Goal: Check status: Check status

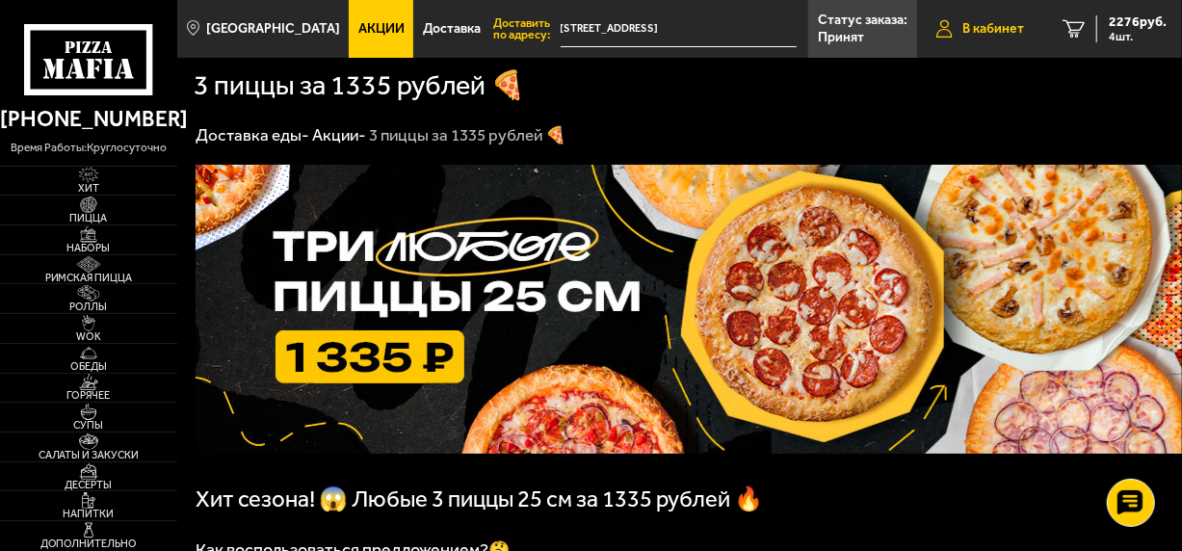
click at [1004, 26] on span "В кабинет" at bounding box center [993, 28] width 62 height 13
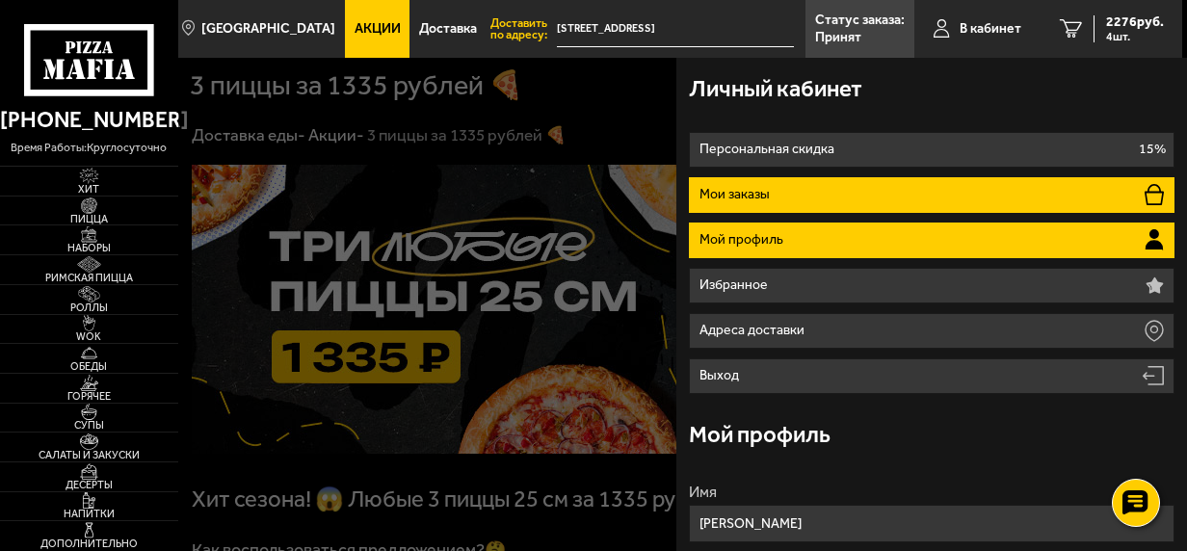
click at [865, 189] on li "Мои заказы" at bounding box center [931, 195] width 485 height 36
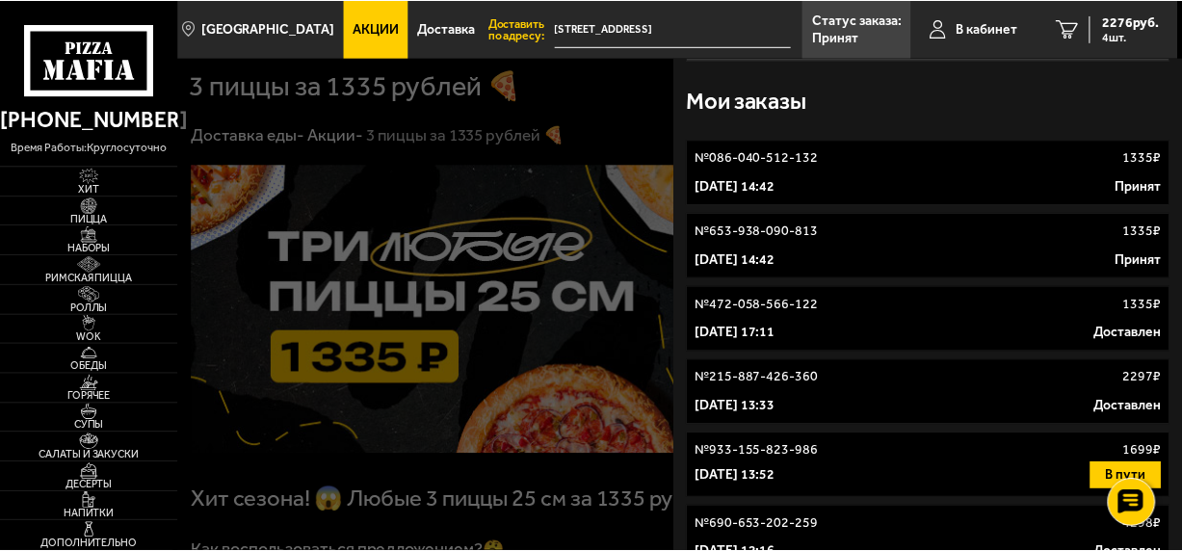
scroll to position [96, 0]
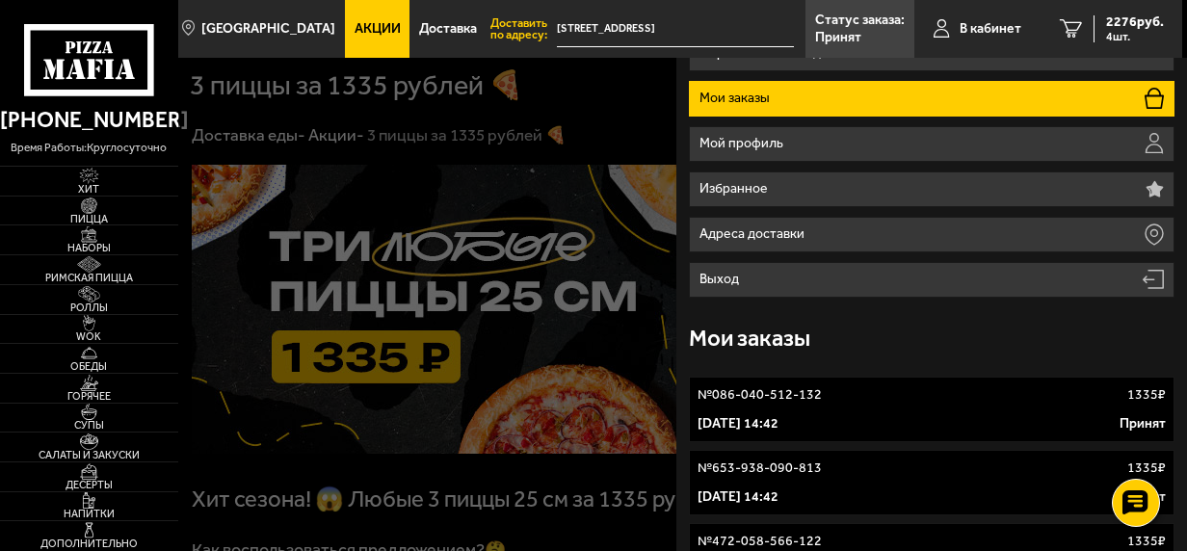
click at [846, 416] on div "[DATE] 14:42 Принят" at bounding box center [931, 423] width 468 height 19
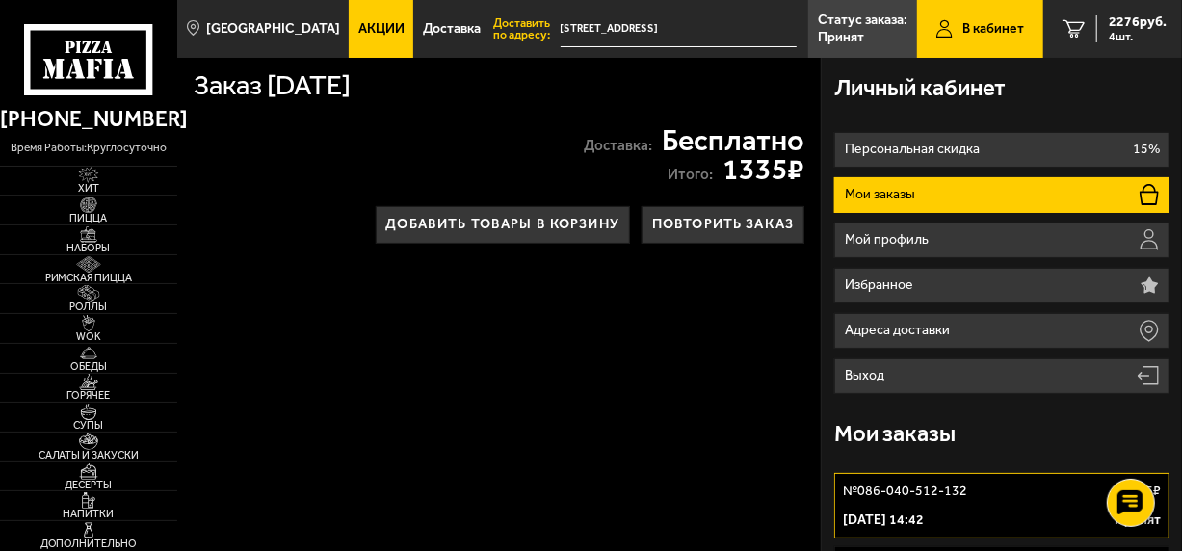
click at [919, 191] on li "Мои заказы" at bounding box center [1001, 195] width 335 height 36
click at [977, 508] on link "№ 086-040-512-132 1335 ₽ [DATE] 14:42 Принят" at bounding box center [1001, 506] width 335 height 66
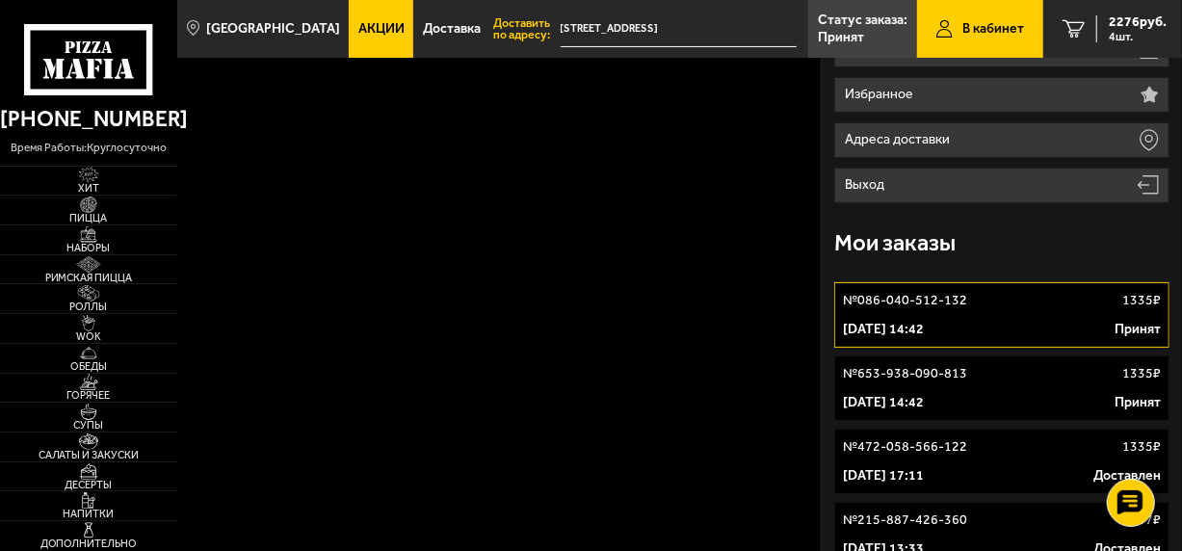
scroll to position [289, 0]
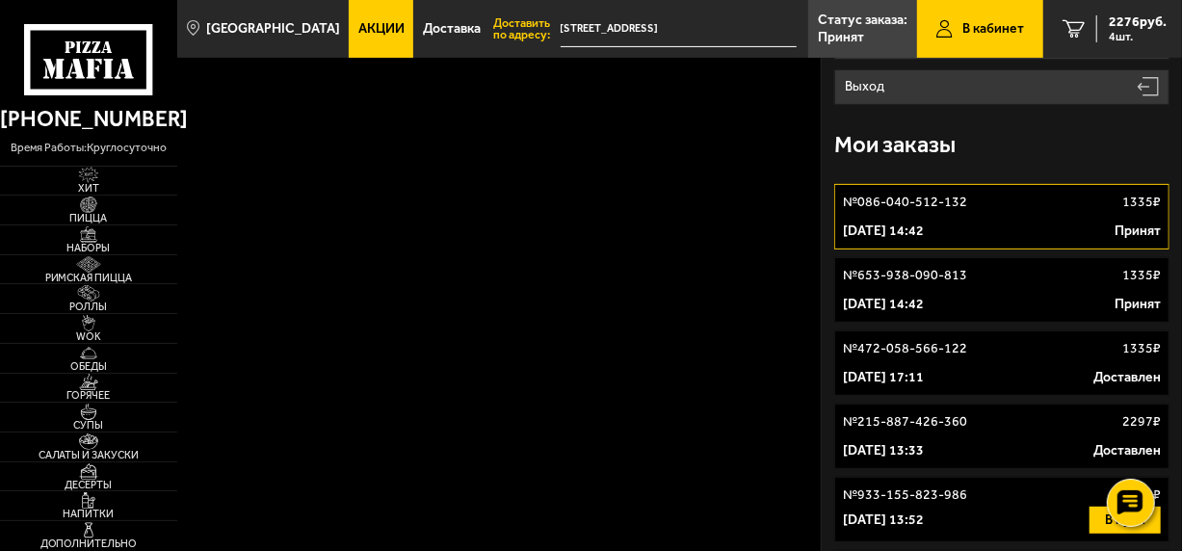
click at [1104, 214] on link "№ 086-040-512-132 1335 ₽ [DATE] 14:42 Принят" at bounding box center [1001, 217] width 335 height 66
click at [1075, 294] on link "№ 653-938-090-813 1335 ₽ [DATE] 14:42 Принят" at bounding box center [1001, 290] width 335 height 66
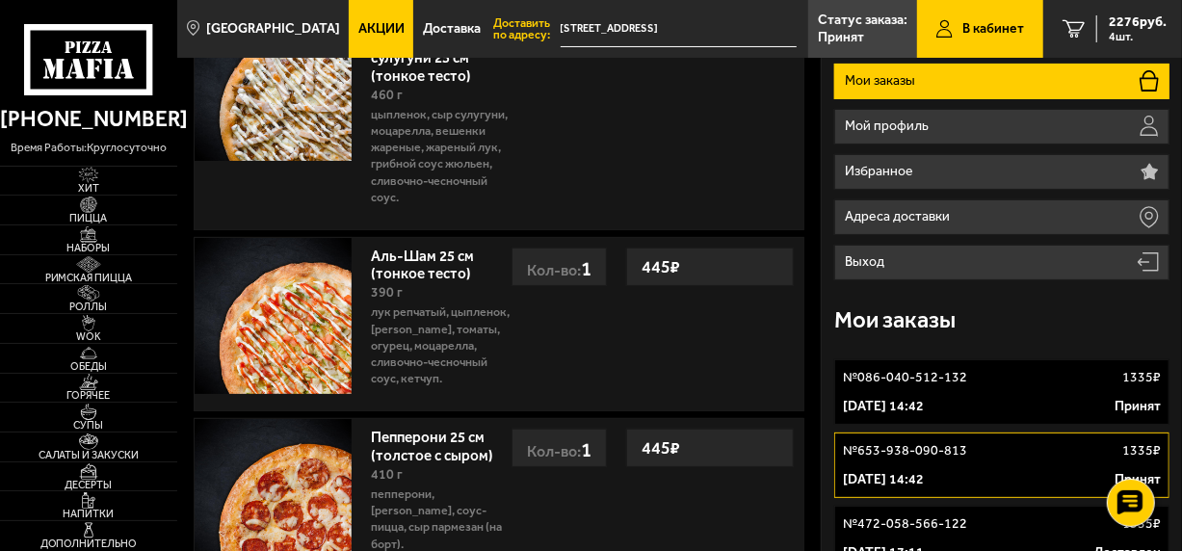
scroll to position [96, 0]
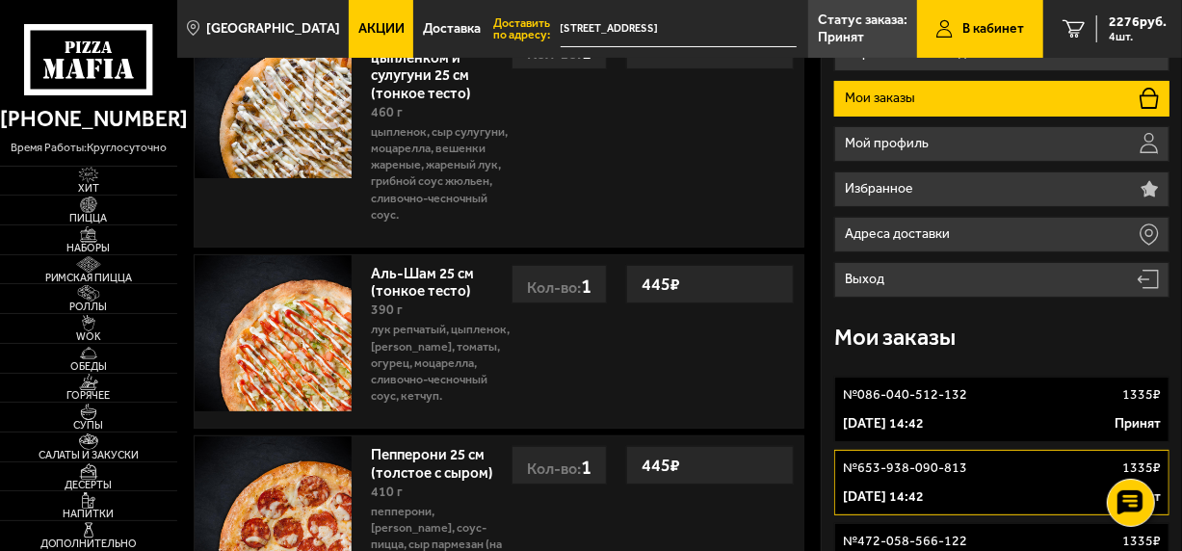
click at [1000, 418] on div "[DATE] 14:42 Принят" at bounding box center [1002, 423] width 318 height 19
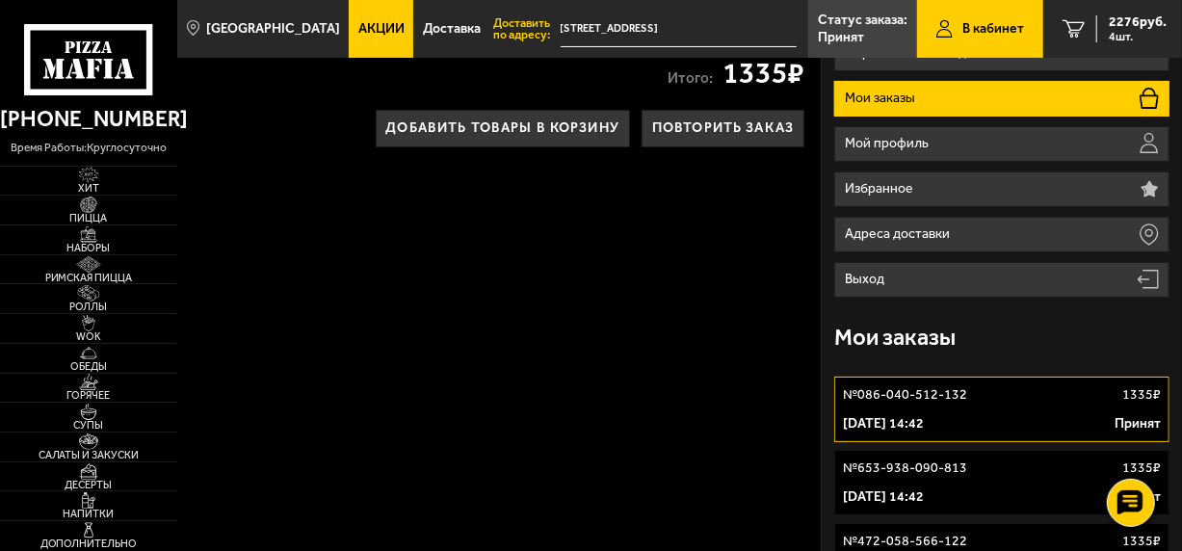
click at [999, 482] on link "№ 653-938-090-813 1335 ₽ [DATE] 14:42 Принят" at bounding box center [1001, 483] width 335 height 66
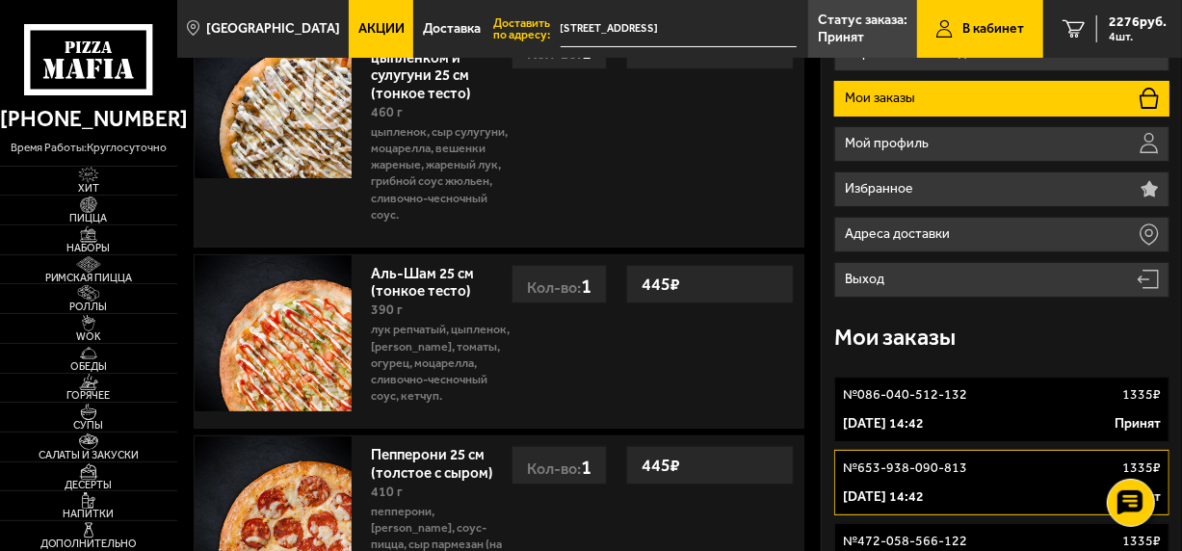
click at [1017, 411] on link "№ 086-040-512-132 1335 ₽ [DATE] 14:42 Принят" at bounding box center [1001, 410] width 335 height 66
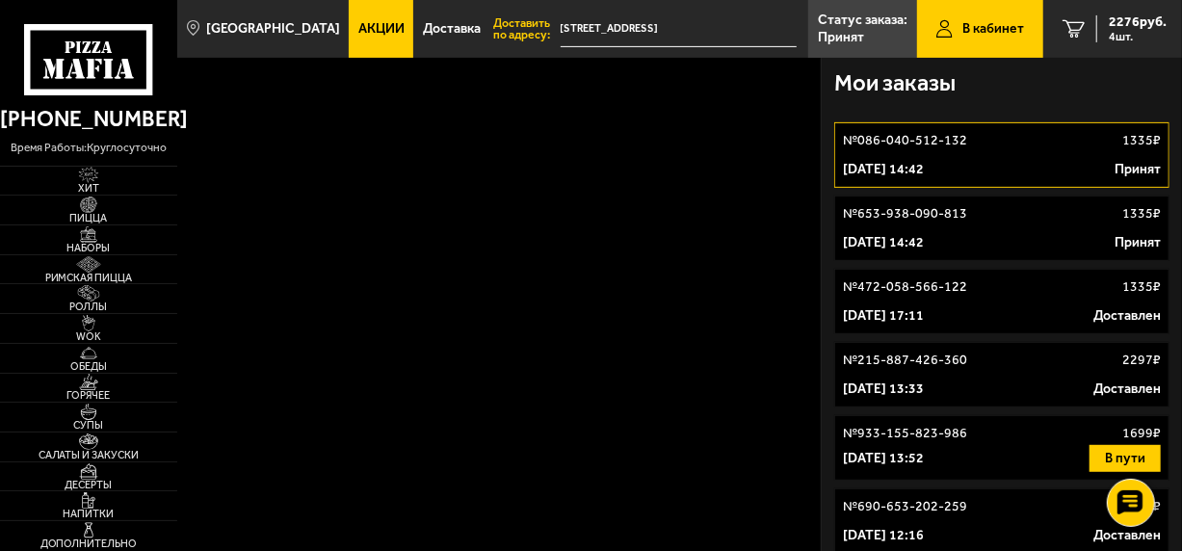
scroll to position [385, 0]
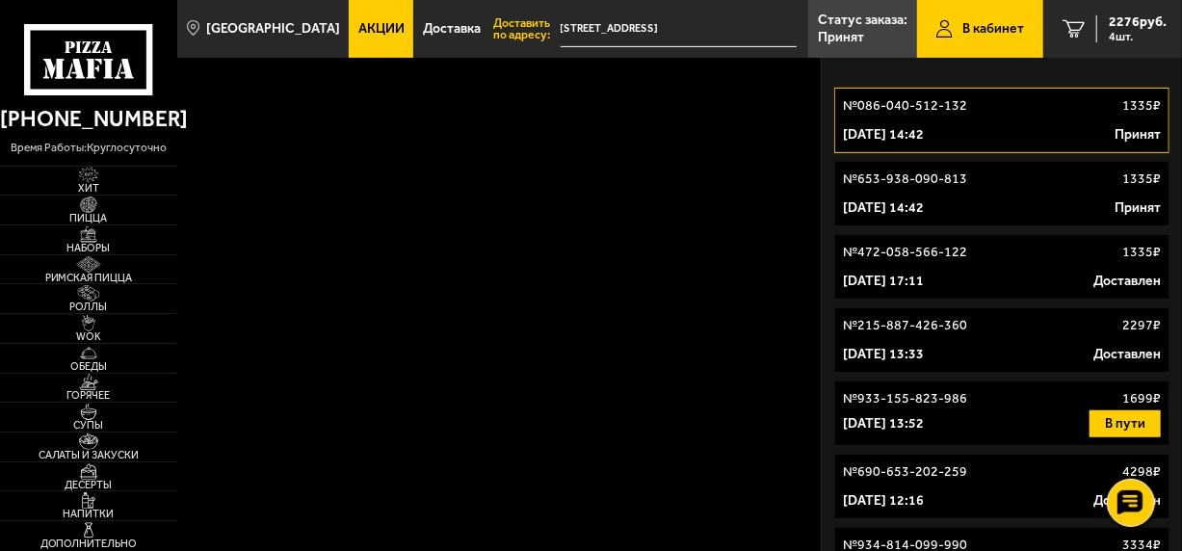
click at [994, 188] on div "№ 653-938-090-813 1335 ₽" at bounding box center [1002, 179] width 318 height 19
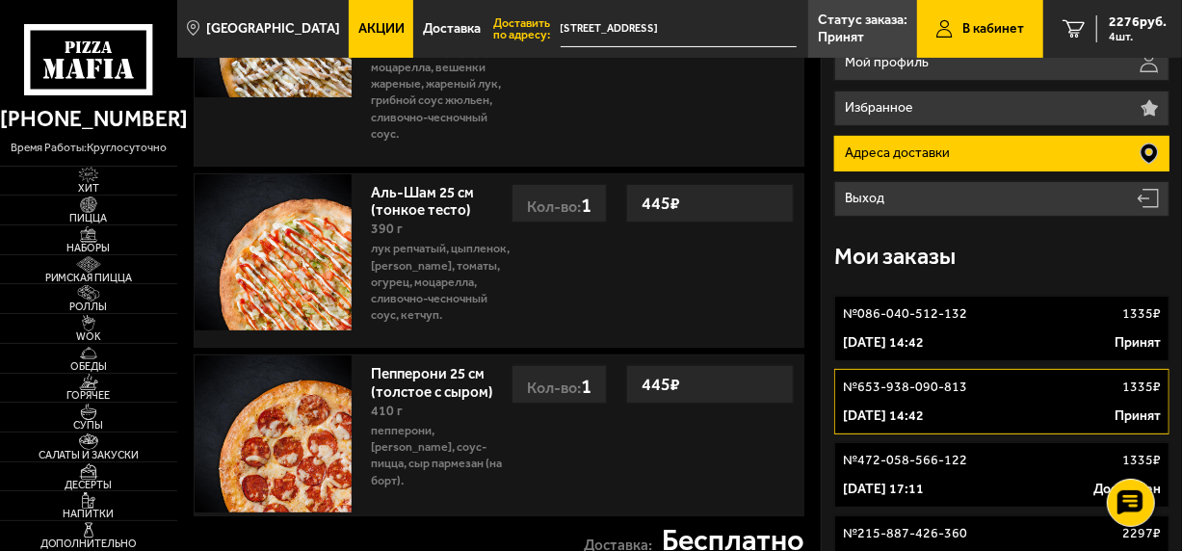
scroll to position [385, 0]
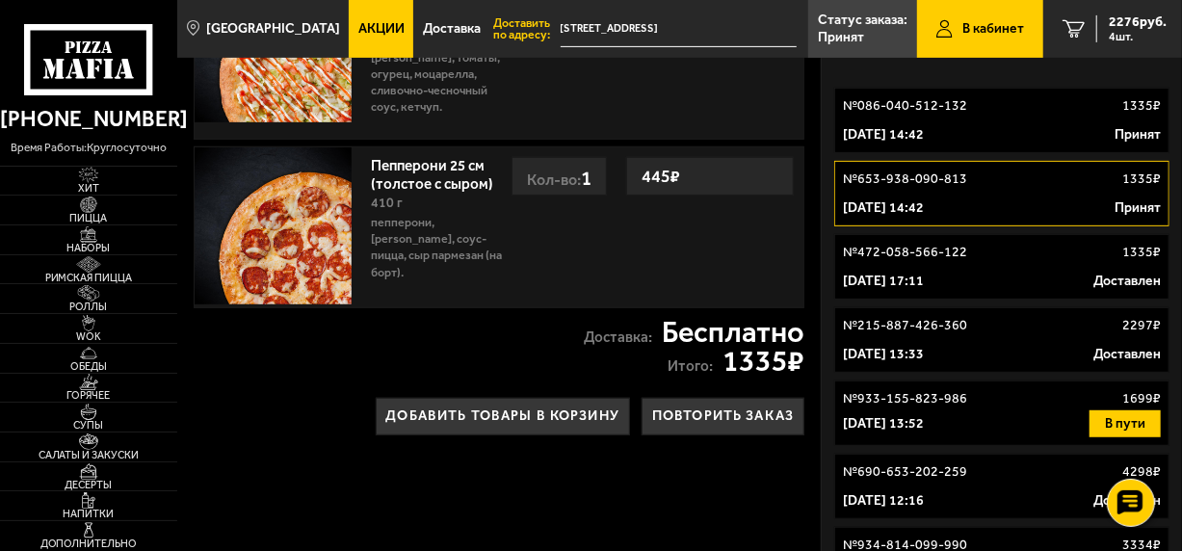
click at [1005, 199] on div "[DATE] 14:42 Принят" at bounding box center [1002, 207] width 318 height 19
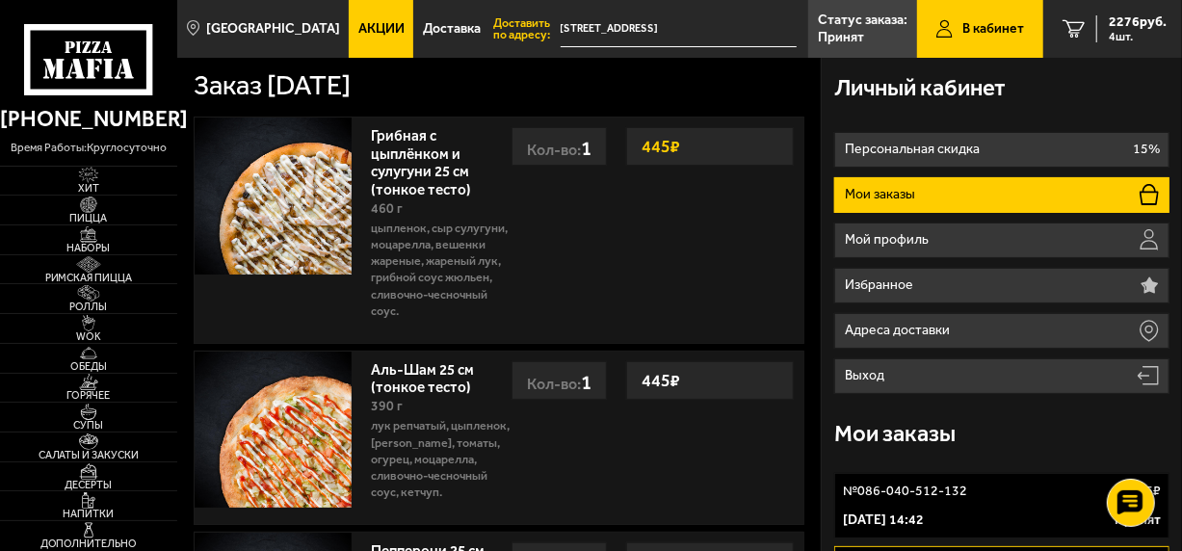
scroll to position [193, 0]
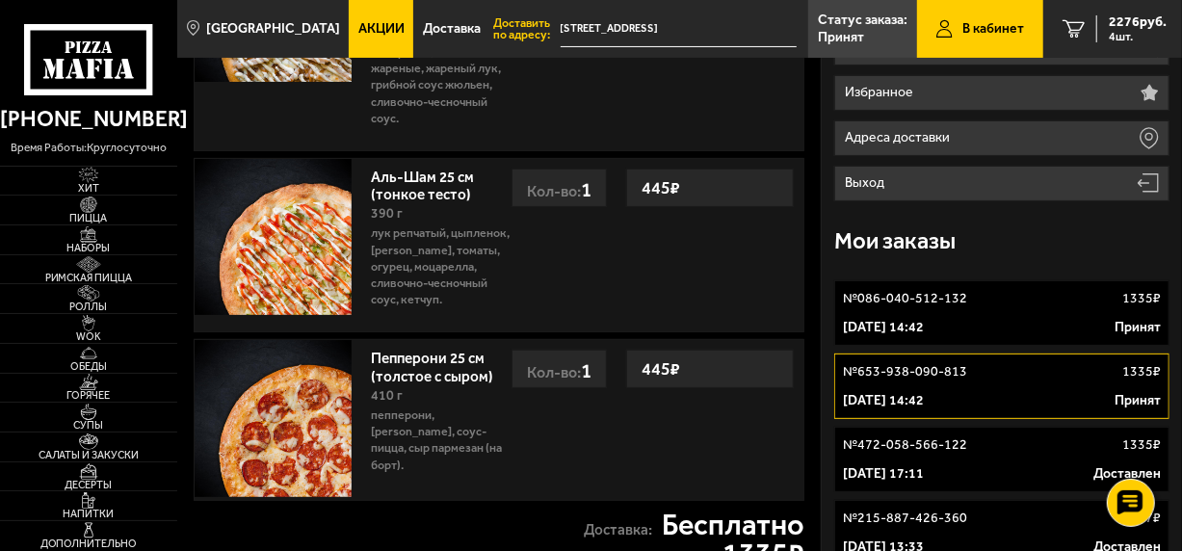
click at [1041, 302] on div "№ 086-040-512-132 1335 ₽" at bounding box center [1002, 298] width 318 height 19
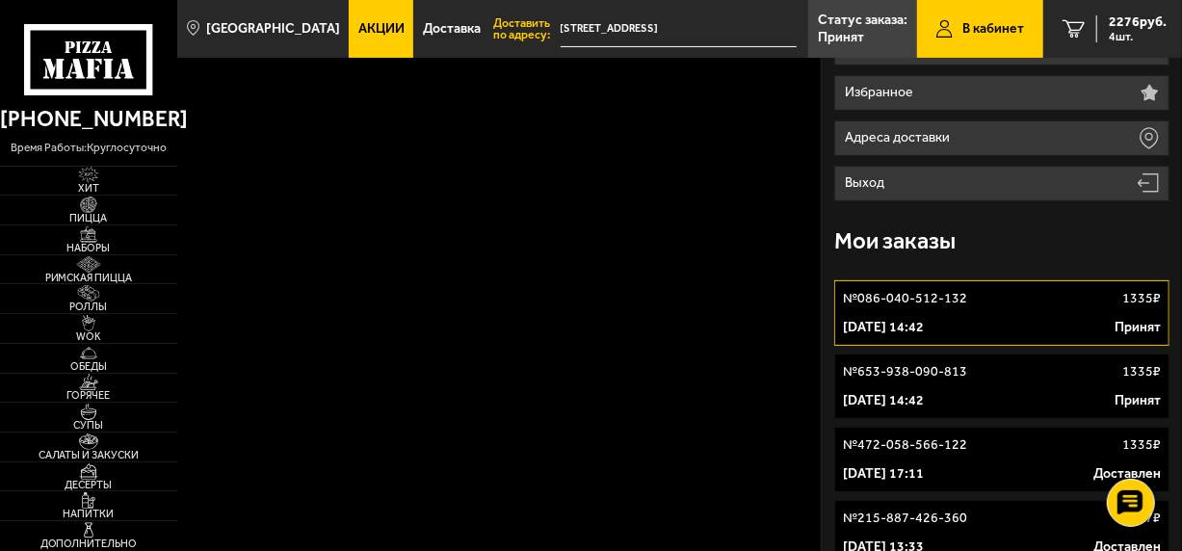
click at [1002, 380] on div "№ 653-938-090-813 1335 ₽" at bounding box center [1002, 371] width 318 height 19
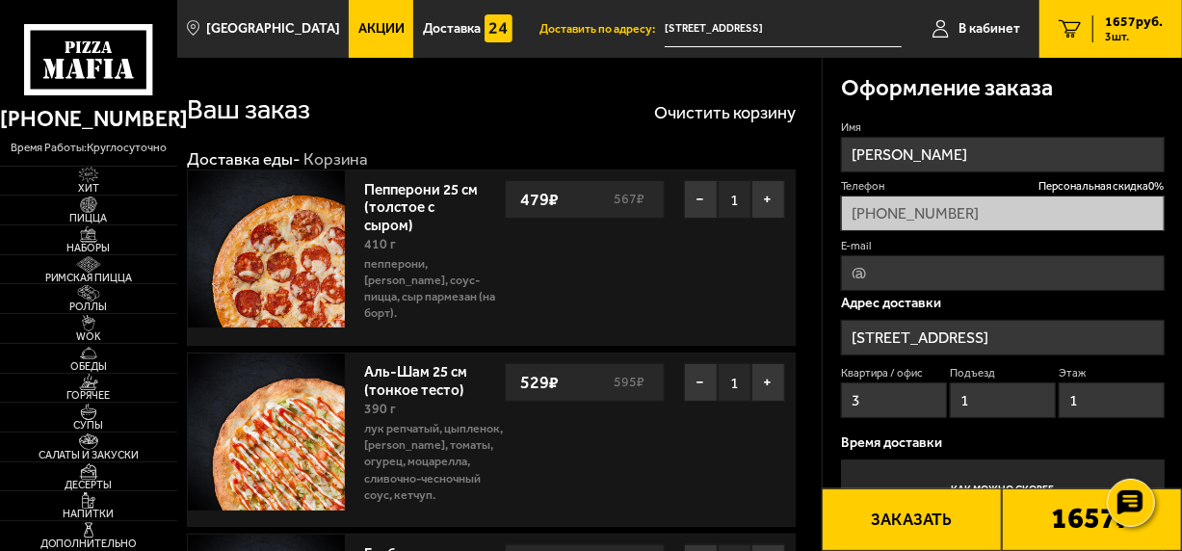
click at [358, 25] on span "Акции" at bounding box center [381, 28] width 46 height 13
